Goal: Find specific page/section: Find specific page/section

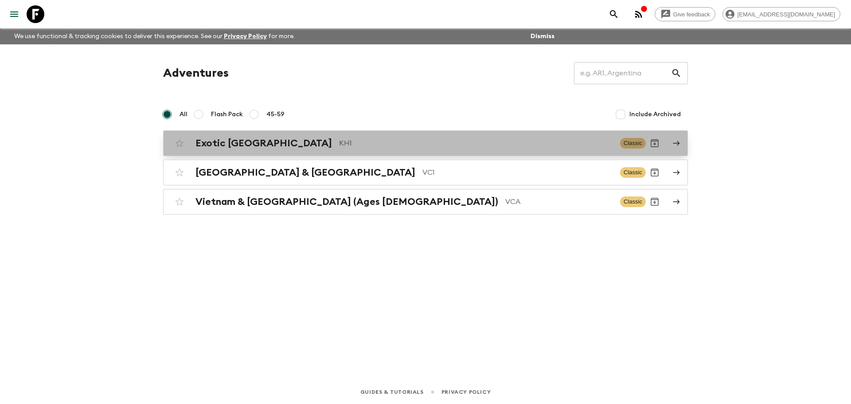
click at [332, 150] on div "Exotic [GEOGRAPHIC_DATA] KH1 Classic" at bounding box center [408, 143] width 475 height 18
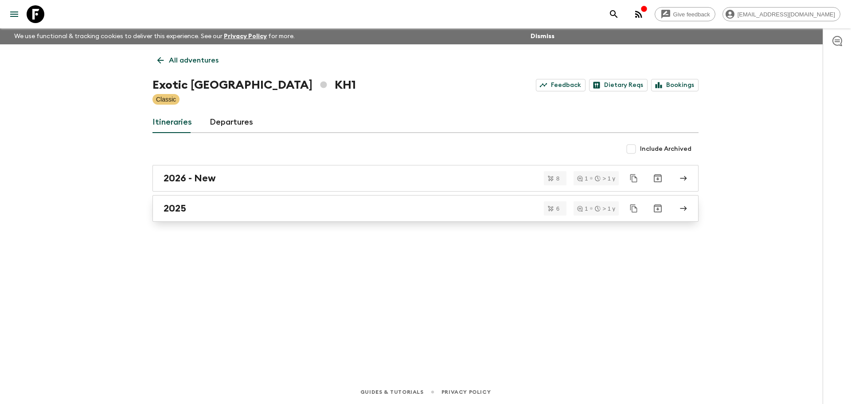
click at [243, 202] on link "2025" at bounding box center [425, 208] width 546 height 27
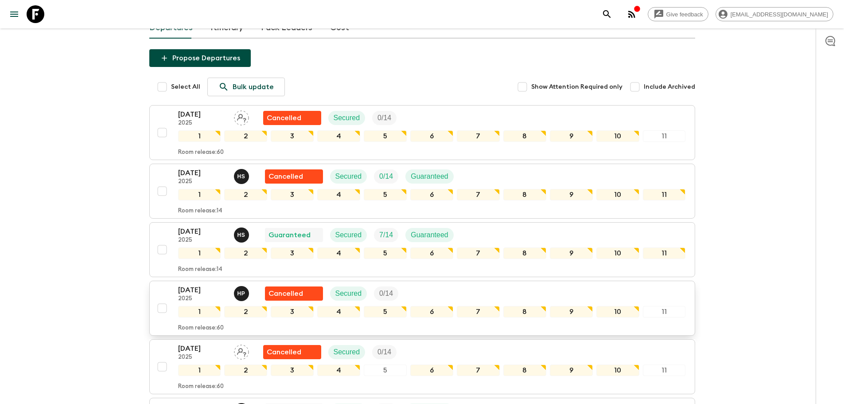
scroll to position [80, 0]
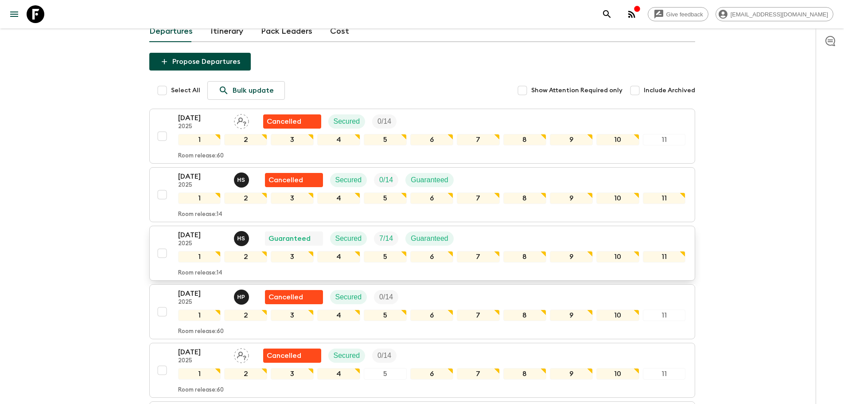
click at [185, 236] on p "[DATE]" at bounding box center [202, 235] width 49 height 11
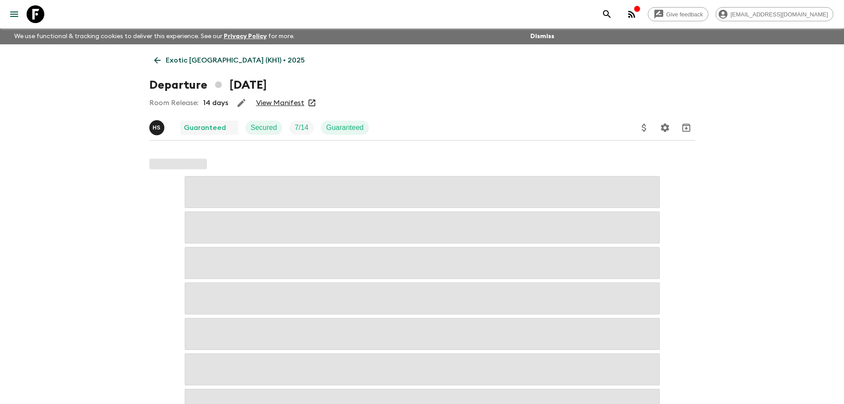
click at [284, 103] on link "View Manifest" at bounding box center [280, 102] width 48 height 9
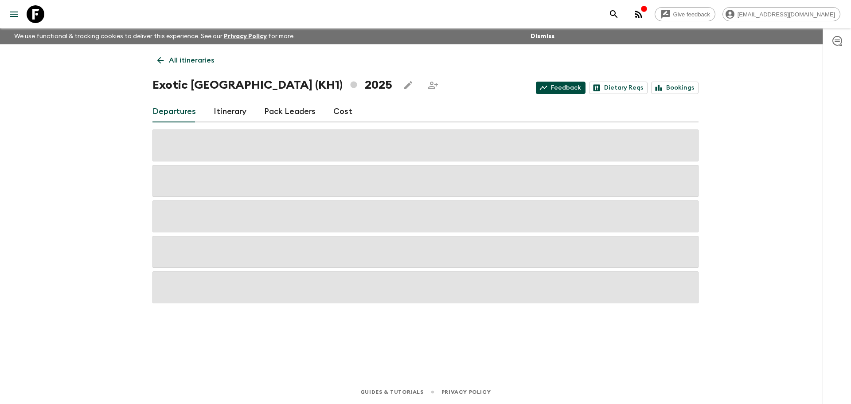
click at [563, 88] on link "Feedback" at bounding box center [561, 88] width 50 height 12
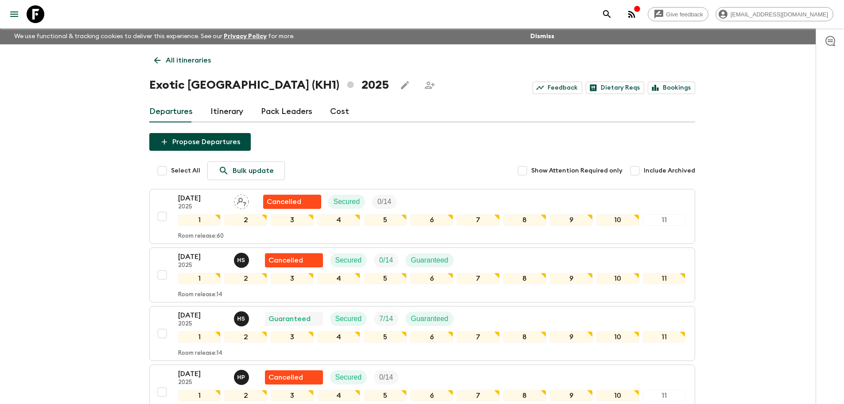
click at [637, 11] on icon "button" at bounding box center [632, 14] width 11 height 11
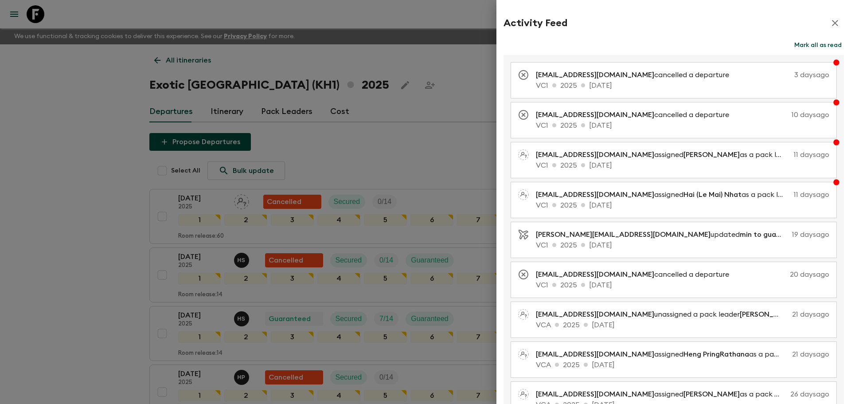
drag, startPoint x: 827, startPoint y: 20, endPoint x: 798, endPoint y: 31, distance: 30.9
click at [830, 20] on icon "button" at bounding box center [835, 23] width 11 height 11
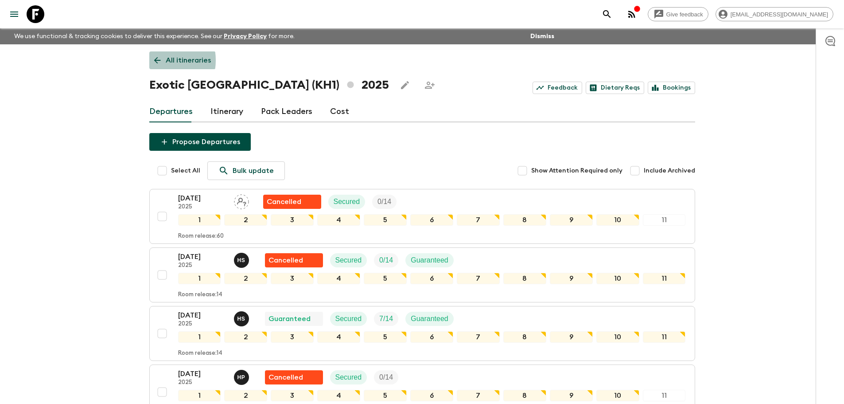
click at [156, 60] on icon at bounding box center [157, 60] width 7 height 7
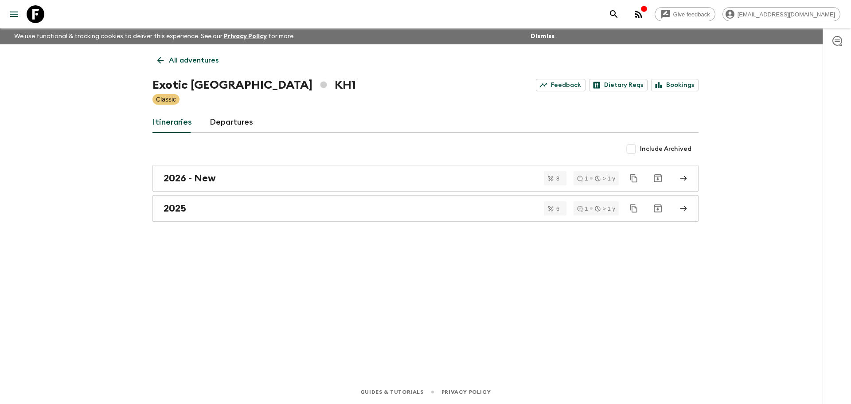
click at [157, 60] on icon at bounding box center [160, 60] width 7 height 7
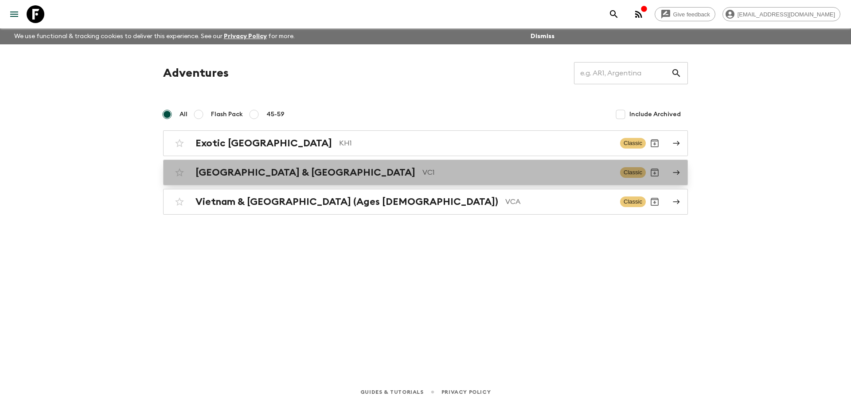
click at [287, 169] on h2 "[GEOGRAPHIC_DATA] & [GEOGRAPHIC_DATA]" at bounding box center [305, 173] width 220 height 12
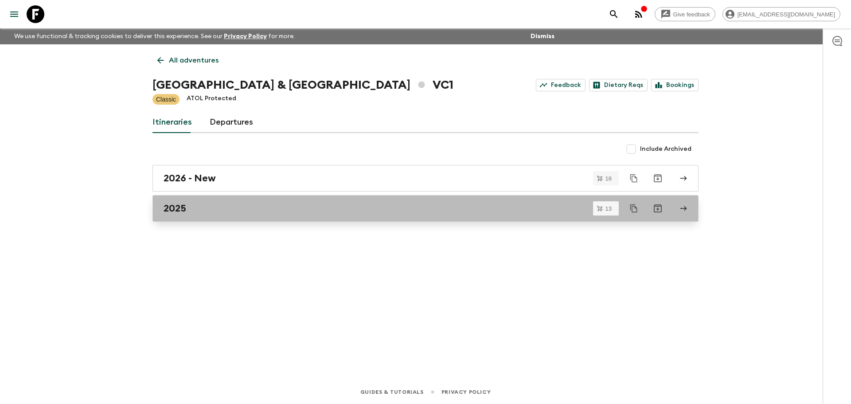
click at [234, 212] on div "2025" at bounding box center [417, 209] width 507 height 12
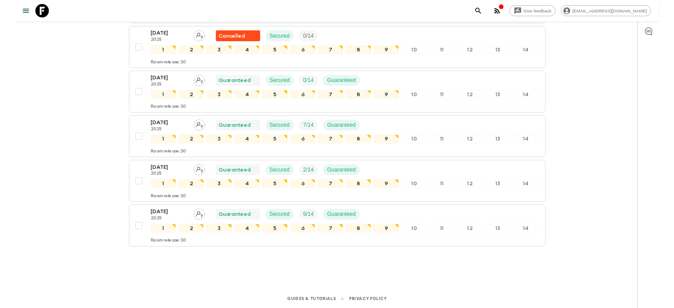
scroll to position [618, 0]
